Goal: Information Seeking & Learning: Learn about a topic

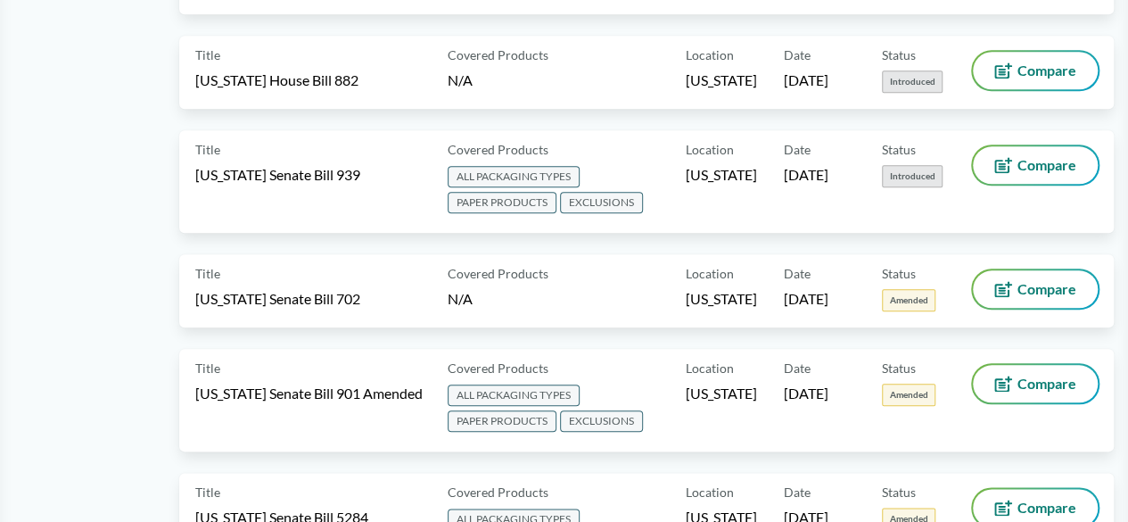
scroll to position [857, 0]
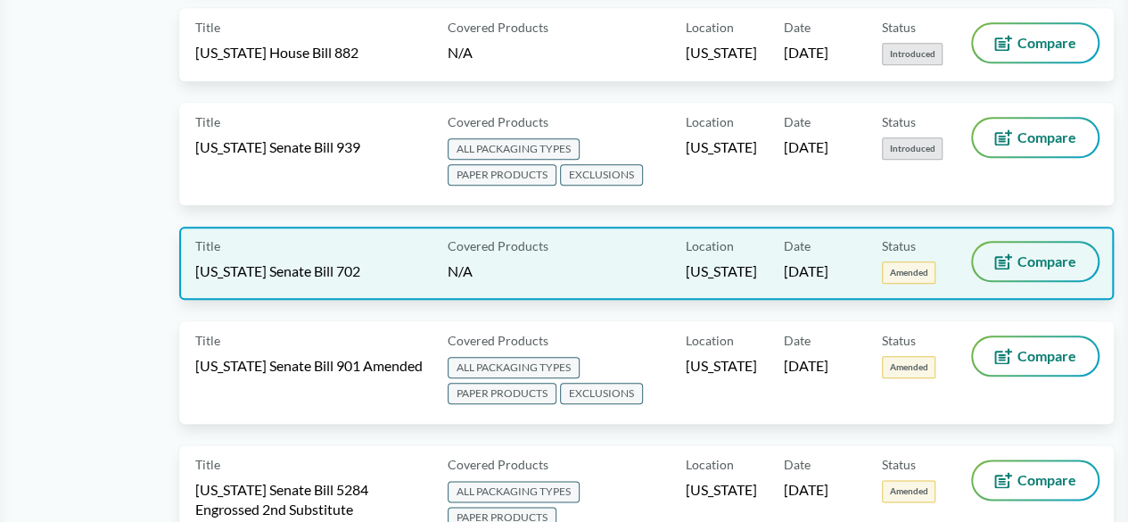
click at [1020, 254] on span "Compare" at bounding box center [1046, 261] width 59 height 14
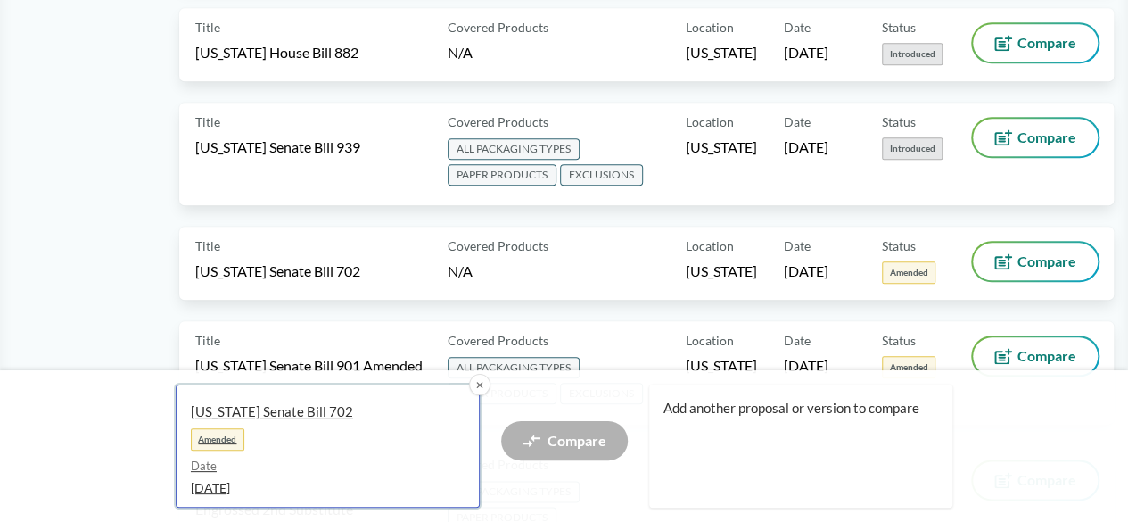
click at [290, 406] on span "[US_STATE] Senate Bill 702" at bounding box center [320, 411] width 259 height 19
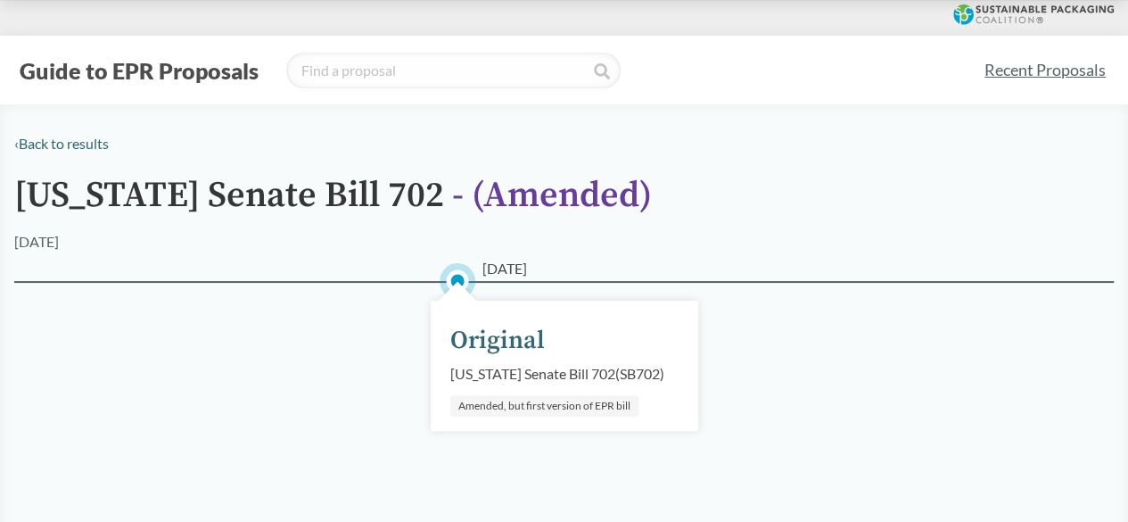
click at [614, 374] on div "[US_STATE] Senate Bill 702 ( SB702 )" at bounding box center [557, 373] width 214 height 21
click at [513, 337] on div "Original" at bounding box center [497, 340] width 94 height 37
click at [544, 409] on div "Amended, but first version of EPR bill" at bounding box center [544, 405] width 188 height 21
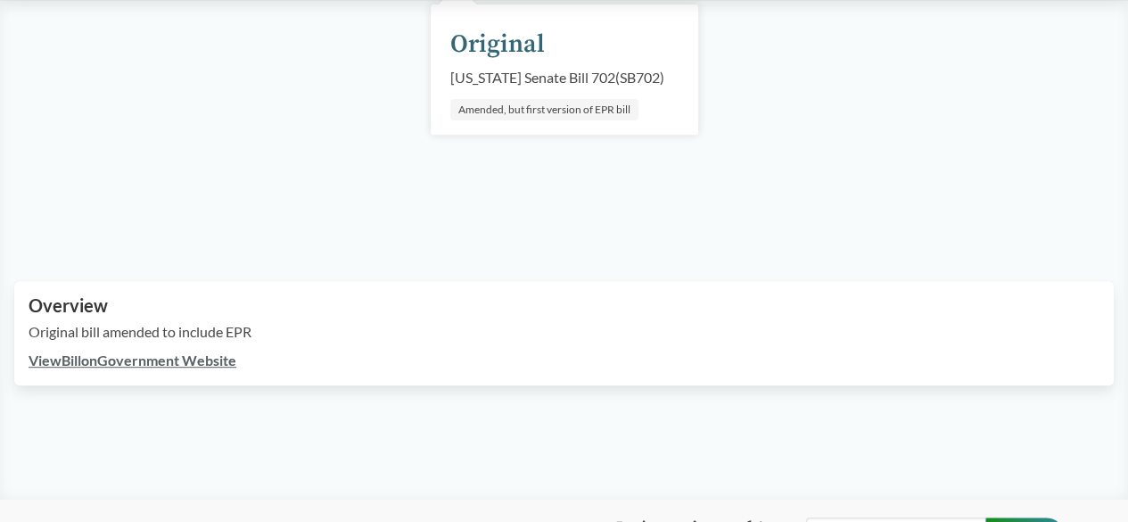
scroll to position [299, 0]
click at [155, 357] on link "View Bill on Government Website" at bounding box center [133, 357] width 208 height 17
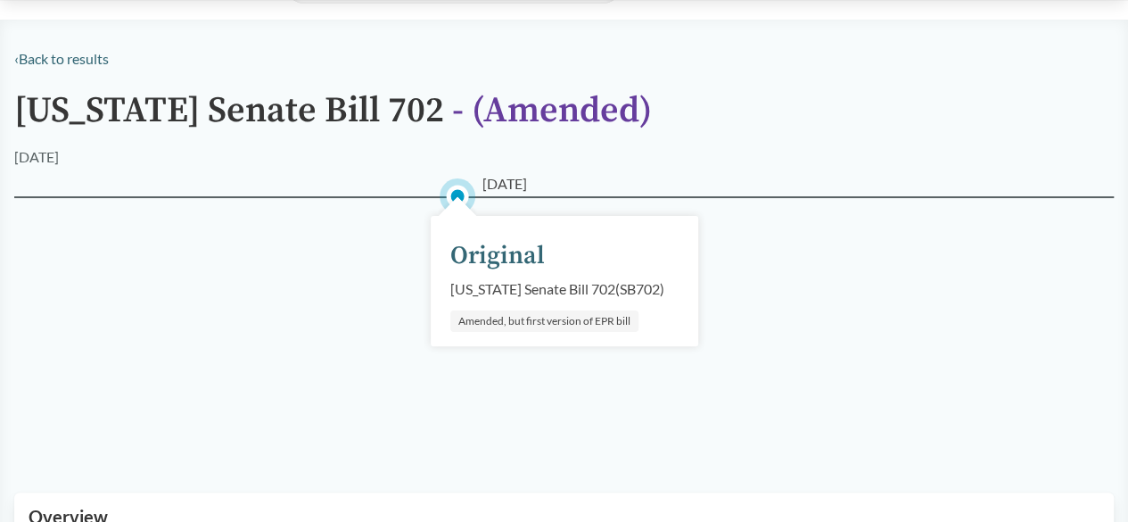
scroll to position [78, 0]
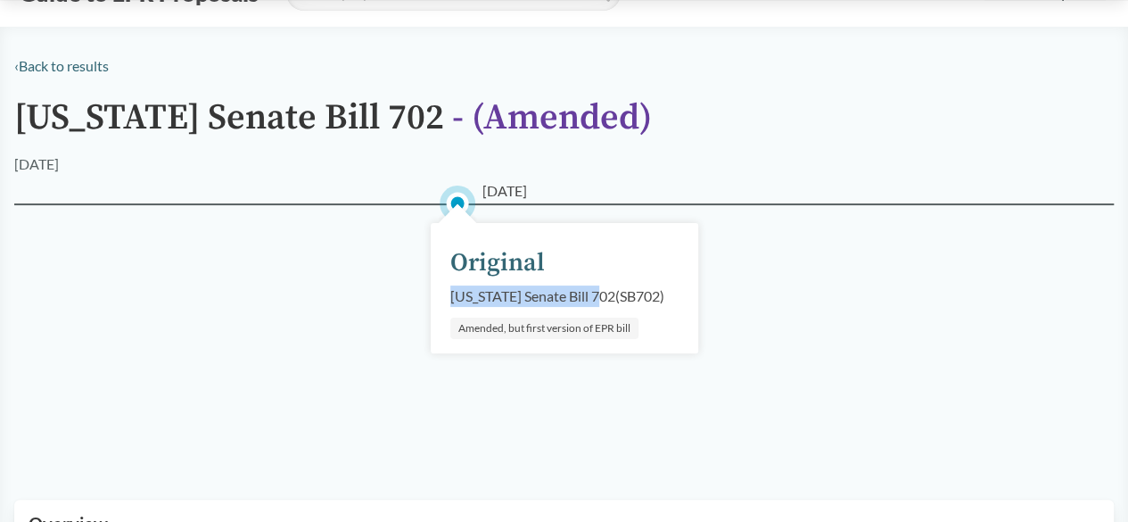
drag, startPoint x: 451, startPoint y: 295, endPoint x: 586, endPoint y: 291, distance: 134.7
click at [586, 291] on div "[US_STATE] Senate Bill 702 ( SB702 )" at bounding box center [557, 295] width 214 height 21
copy div "[US_STATE] Senate Bill 702"
